Goal: Find specific page/section: Find specific page/section

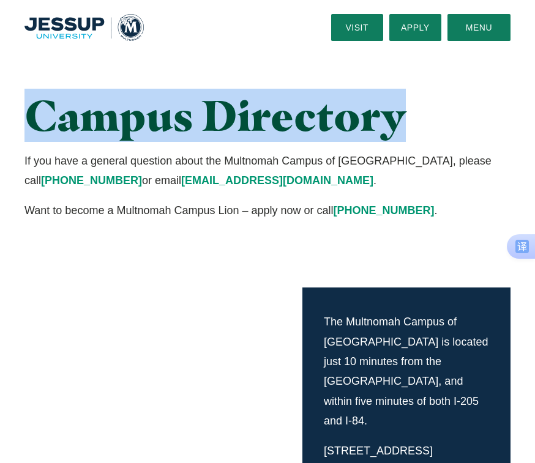
drag, startPoint x: 534, startPoint y: 52, endPoint x: 537, endPoint y: 62, distance: 10.1
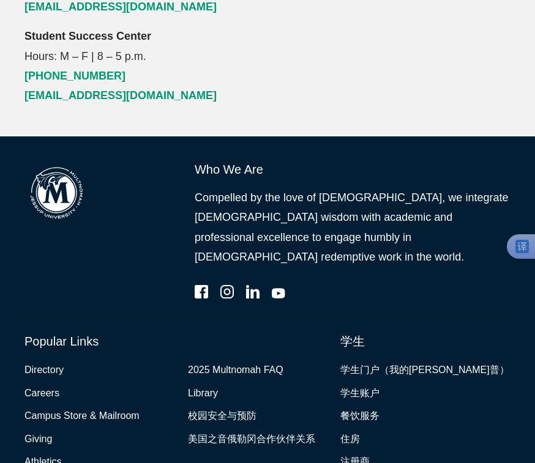
scroll to position [3079, 0]
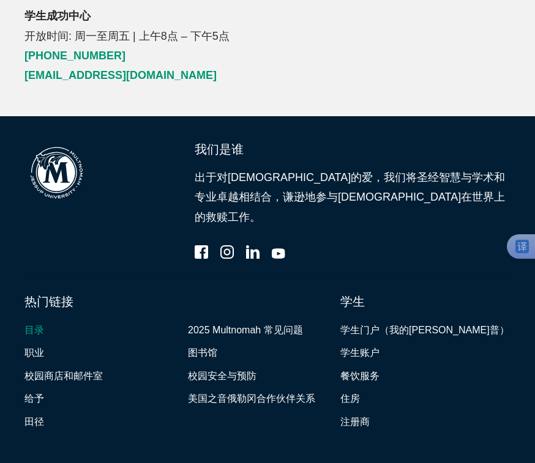
click at [37, 325] on font "目录" at bounding box center [34, 330] width 20 height 10
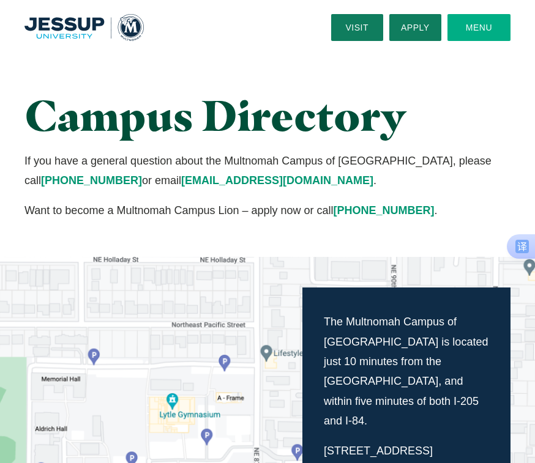
click at [487, 29] on button "Menu" at bounding box center [478, 27] width 63 height 27
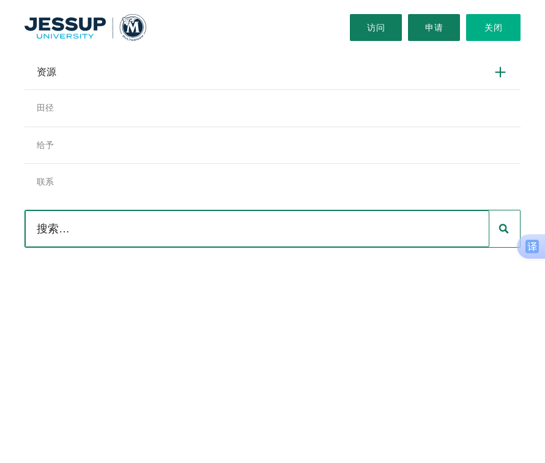
click at [493, 78] on icon at bounding box center [501, 72] width 16 height 16
click at [0, 0] on input "资源" at bounding box center [0, 0] width 0 height 0
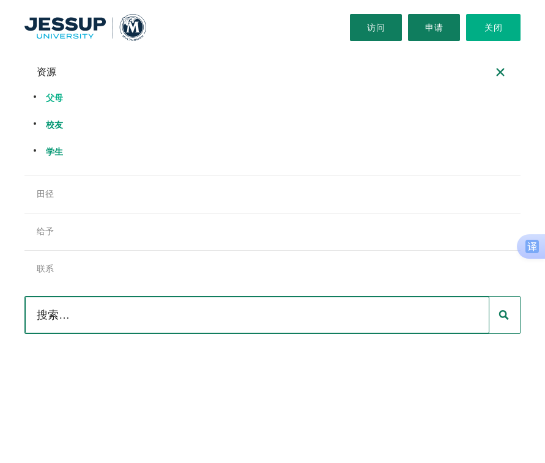
click at [58, 98] on font "父母" at bounding box center [55, 98] width 18 height 10
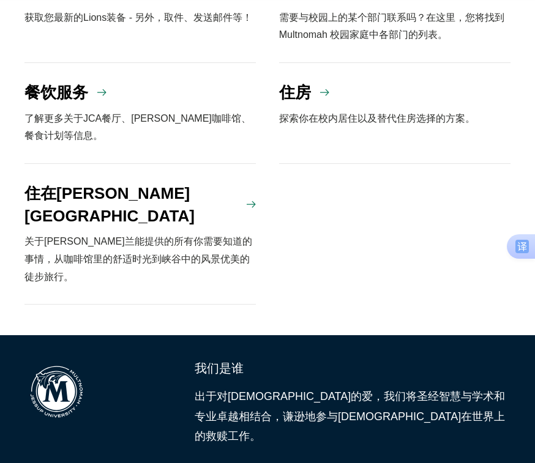
scroll to position [1277, 0]
